Goal: Answer question/provide support

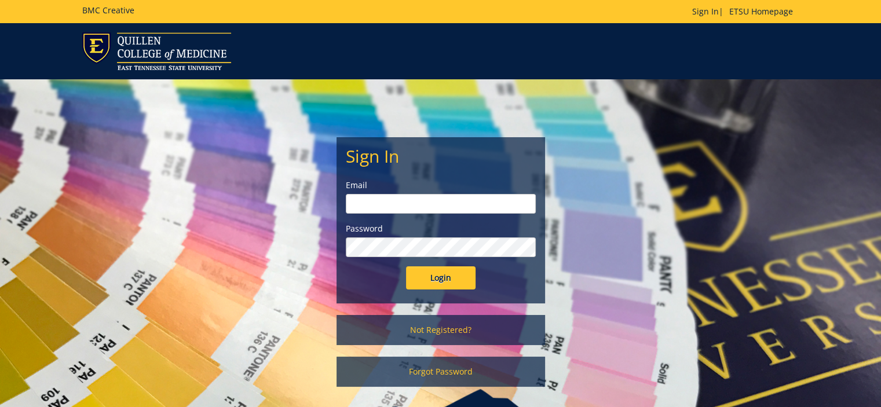
type input "[PERSON_NAME][EMAIL_ADDRESS][DOMAIN_NAME]"
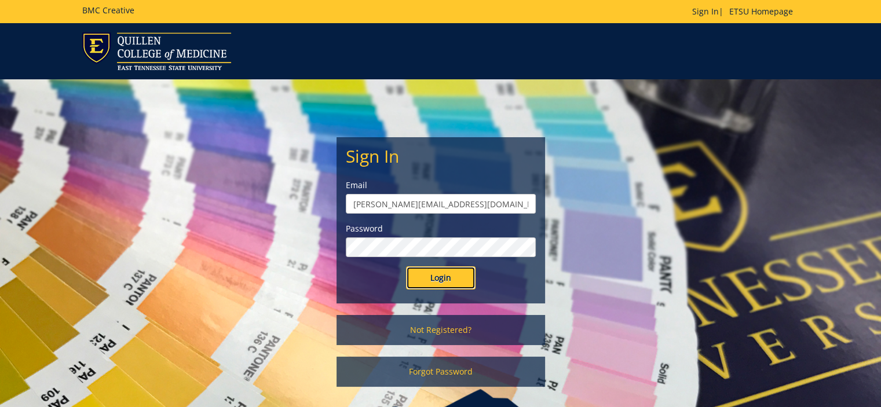
click at [456, 287] on input "Login" at bounding box center [441, 278] width 70 height 23
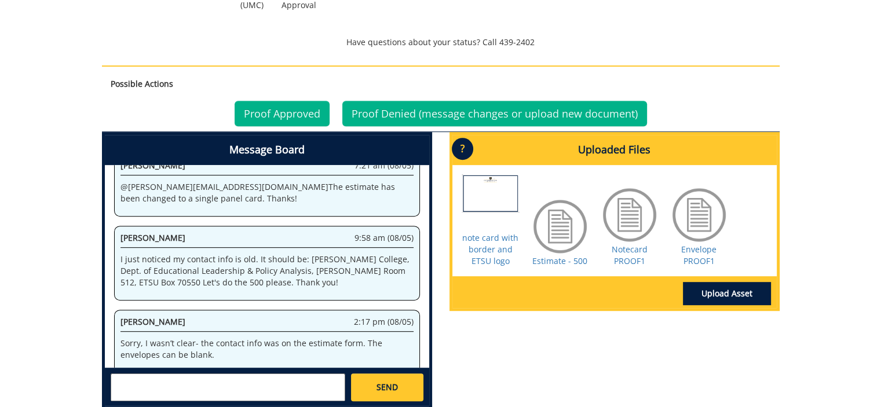
scroll to position [580, 0]
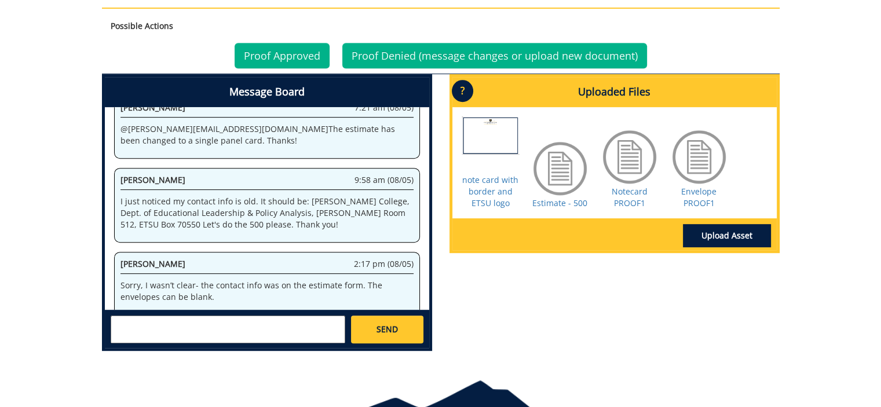
click at [626, 154] on div at bounding box center [630, 157] width 58 height 58
click at [562, 169] on div at bounding box center [560, 169] width 58 height 58
click at [701, 150] on div at bounding box center [700, 157] width 58 height 58
click at [467, 83] on p "?" at bounding box center [462, 91] width 21 height 22
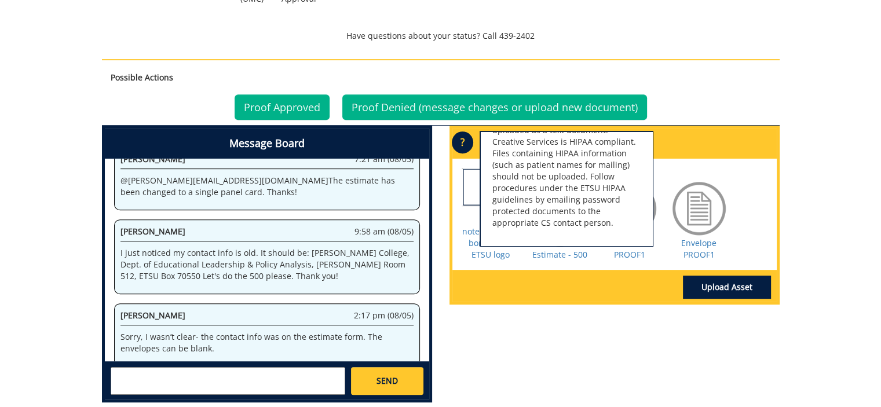
scroll to position [644, 0]
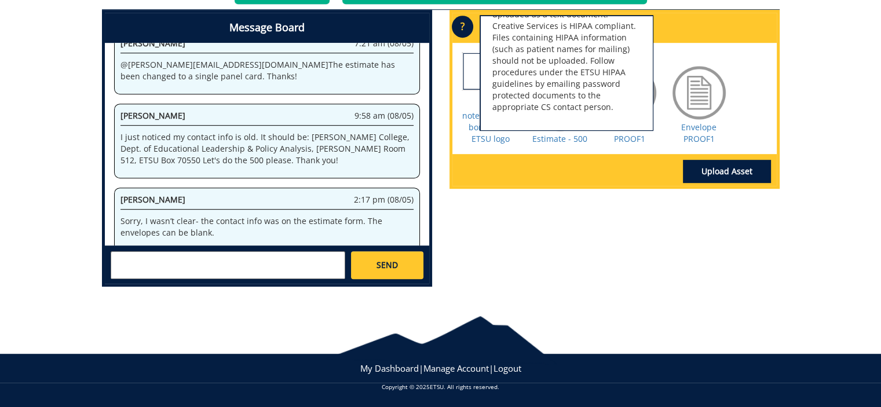
click at [614, 258] on div "Message Board System 4:42 pm (06/30) Welcome to the Project Messenger. All mess…" at bounding box center [440, 153] width 695 height 286
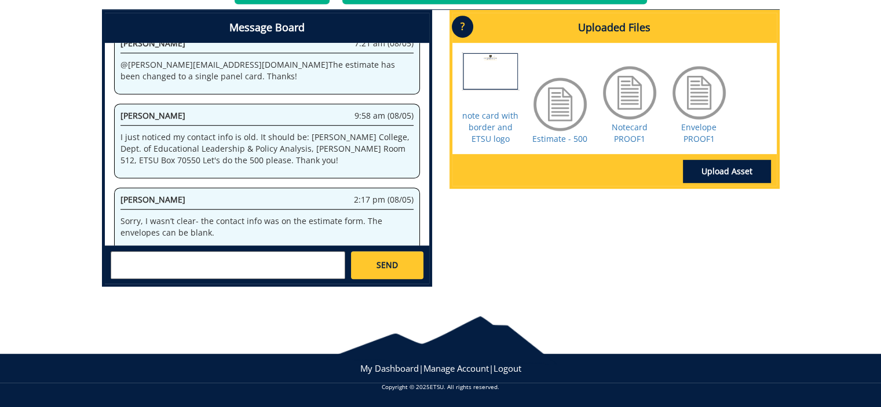
click at [633, 99] on div at bounding box center [630, 93] width 58 height 58
click at [643, 126] on link "Notecard PROOF1" at bounding box center [630, 133] width 36 height 23
click at [698, 134] on link "Envelope PROOF1" at bounding box center [699, 133] width 35 height 23
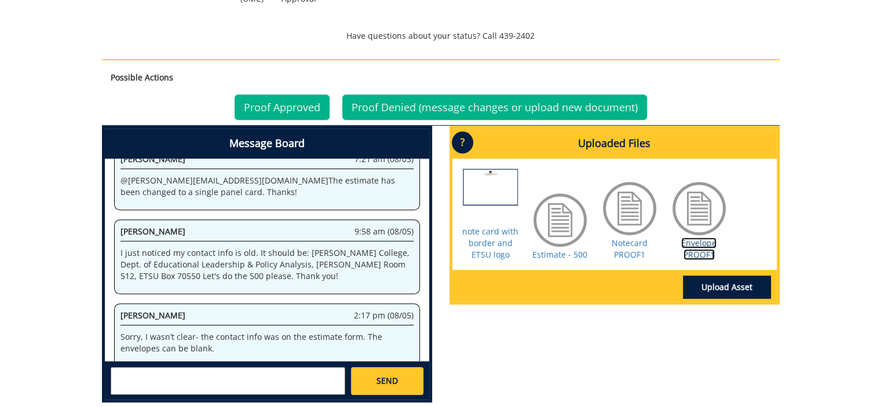
scroll to position [586, 0]
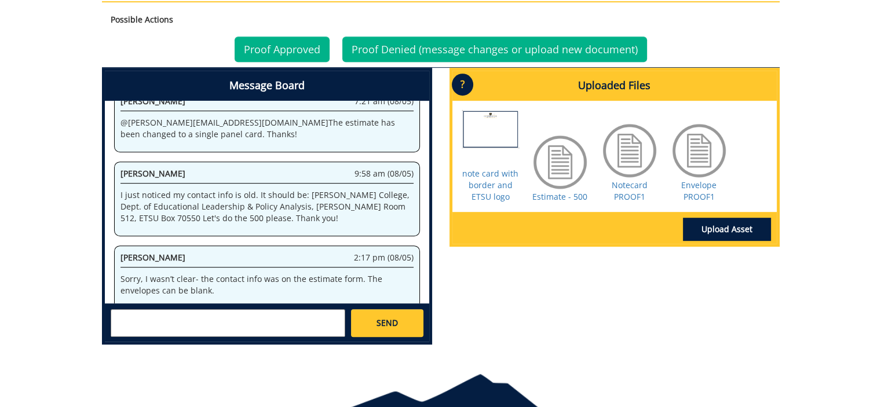
click at [161, 316] on textarea at bounding box center [228, 323] width 235 height 28
click at [703, 195] on link "Envelope PROOF1" at bounding box center [699, 191] width 35 height 23
drag, startPoint x: 210, startPoint y: 313, endPoint x: 214, endPoint y: 318, distance: 6.2
click at [214, 318] on textarea "Please leave the" at bounding box center [228, 323] width 235 height 28
type textarea "Please leave the return address OFF the envelope (the logo is fine)."
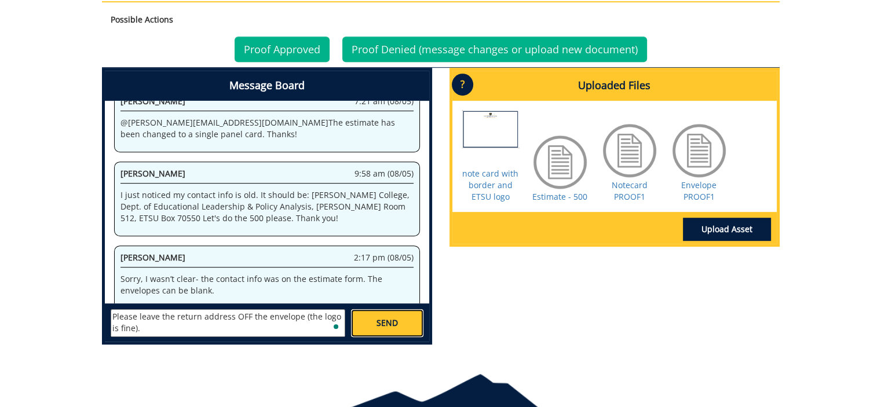
click at [370, 329] on link "SEND" at bounding box center [387, 323] width 72 height 28
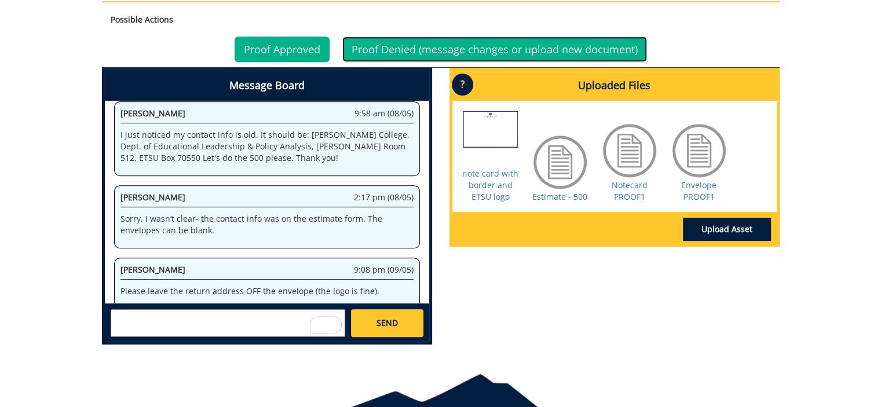
click at [446, 47] on link "Proof Denied (message changes or upload new document)" at bounding box center [495, 49] width 305 height 25
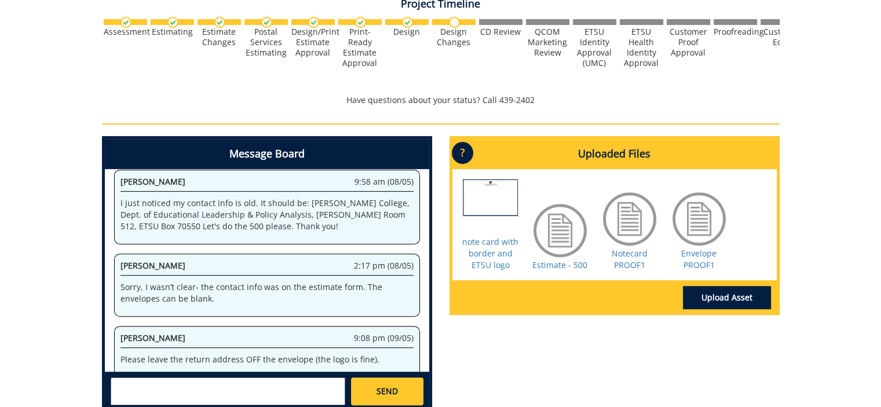
scroll to position [522, 0]
